Goal: Find specific page/section: Find specific page/section

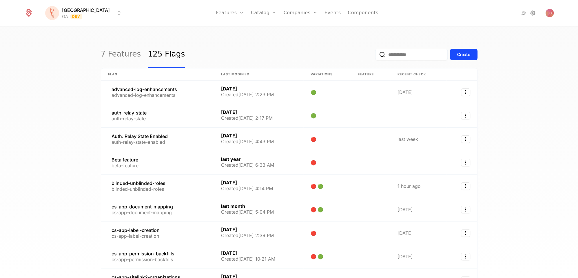
click at [394, 55] on input "email" at bounding box center [411, 55] width 72 height 12
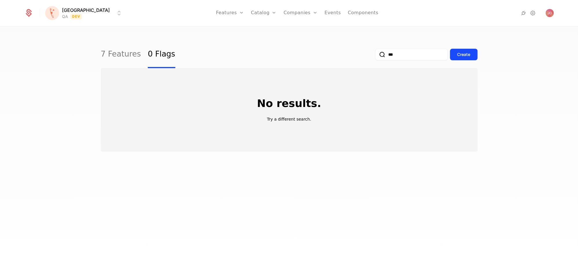
type input "***"
click at [375, 56] on button "submit" at bounding box center [375, 56] width 0 height 0
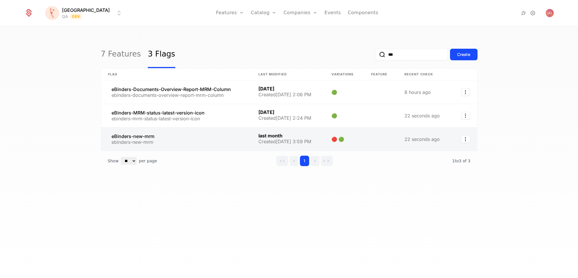
click at [184, 136] on link at bounding box center [176, 139] width 150 height 23
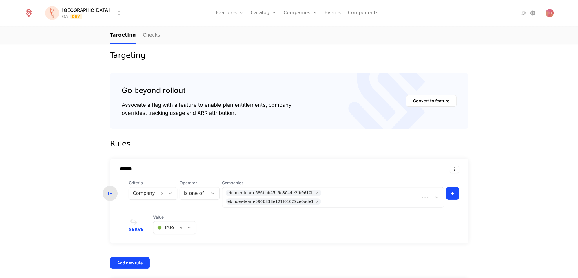
scroll to position [74, 0]
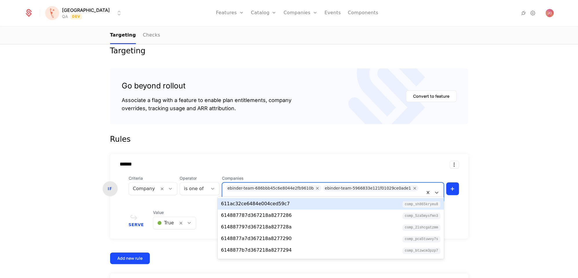
click at [344, 187] on div "ebinder-team-5966833e121f01029ce0ade1" at bounding box center [368, 188] width 86 height 6
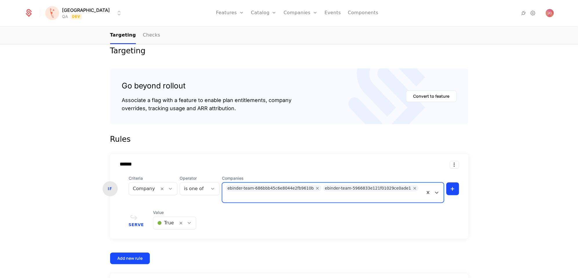
drag, startPoint x: 344, startPoint y: 188, endPoint x: 391, endPoint y: 192, distance: 47.4
click at [391, 192] on div "ebinder-team-686bbb45c6e8044e2fb9610b ebinder-team-5966833e121f01029ce0ade1" at bounding box center [323, 193] width 202 height 20
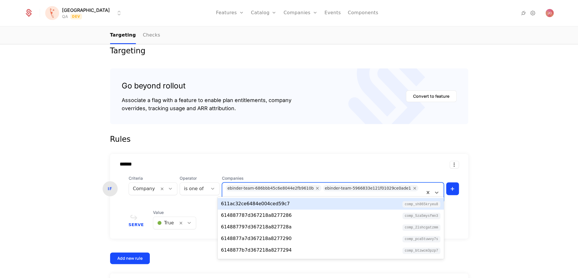
drag, startPoint x: 388, startPoint y: 189, endPoint x: 353, endPoint y: 190, distance: 35.1
click at [353, 190] on div "ebinder-team-5966833e121f01029ce0ade1" at bounding box center [368, 188] width 86 height 6
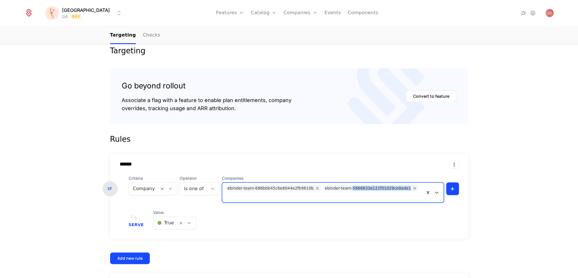
copy div "5966833e121f01029ce0ade1"
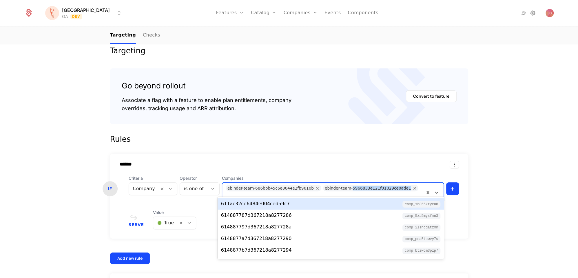
click at [271, 188] on div "ebinder-team-686bbb45c6e8044e2fb9610b" at bounding box center [271, 188] width 86 height 6
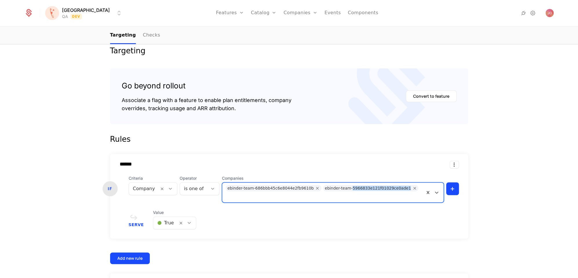
click at [271, 188] on div "ebinder-team-686bbb45c6e8044e2fb9610b" at bounding box center [271, 188] width 86 height 6
copy div "686bbb45c6e8044e2fb9610b"
